Goal: Task Accomplishment & Management: Use online tool/utility

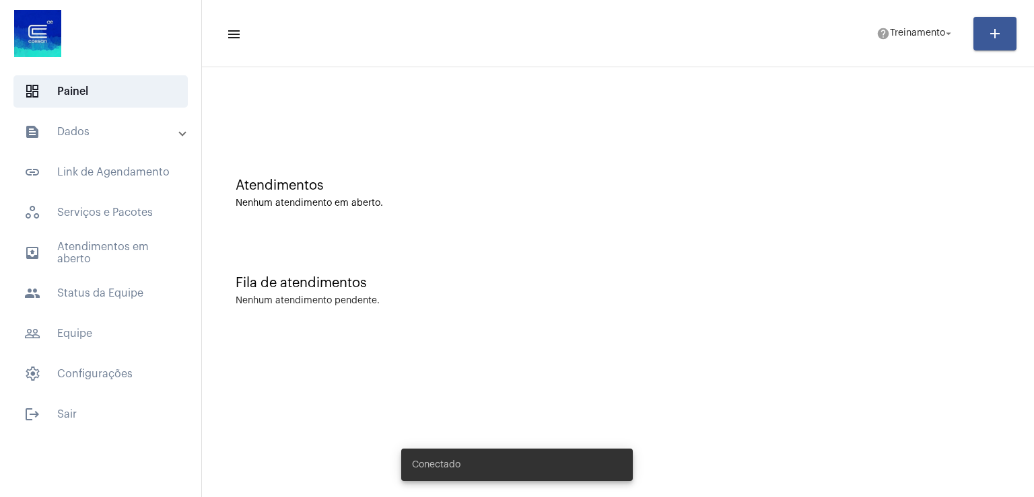
click at [607, 263] on div "Fila de atendimentos Nenhum atendimento pendente." at bounding box center [618, 285] width 818 height 98
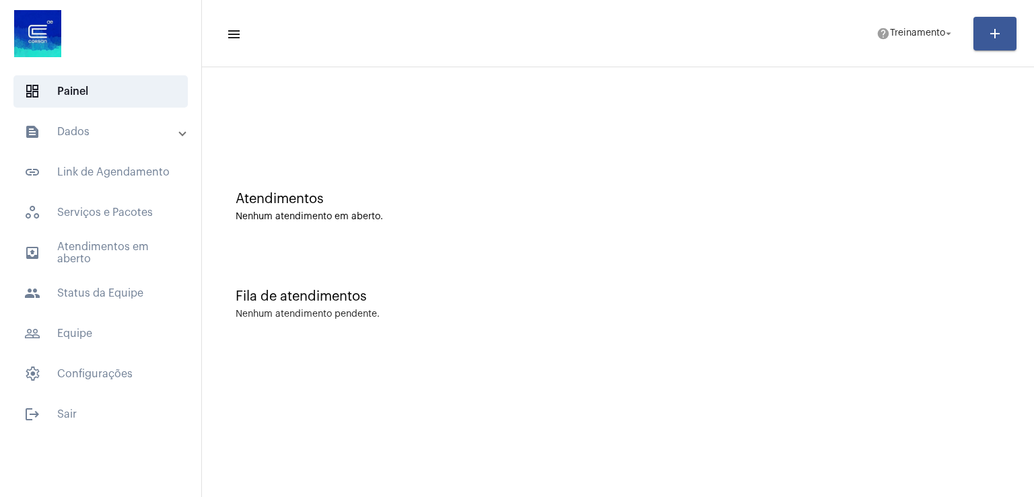
drag, startPoint x: 445, startPoint y: 204, endPoint x: 449, endPoint y: 196, distance: 8.1
click at [447, 201] on div "Atendimentos" at bounding box center [618, 199] width 764 height 15
